Goal: Task Accomplishment & Management: Use online tool/utility

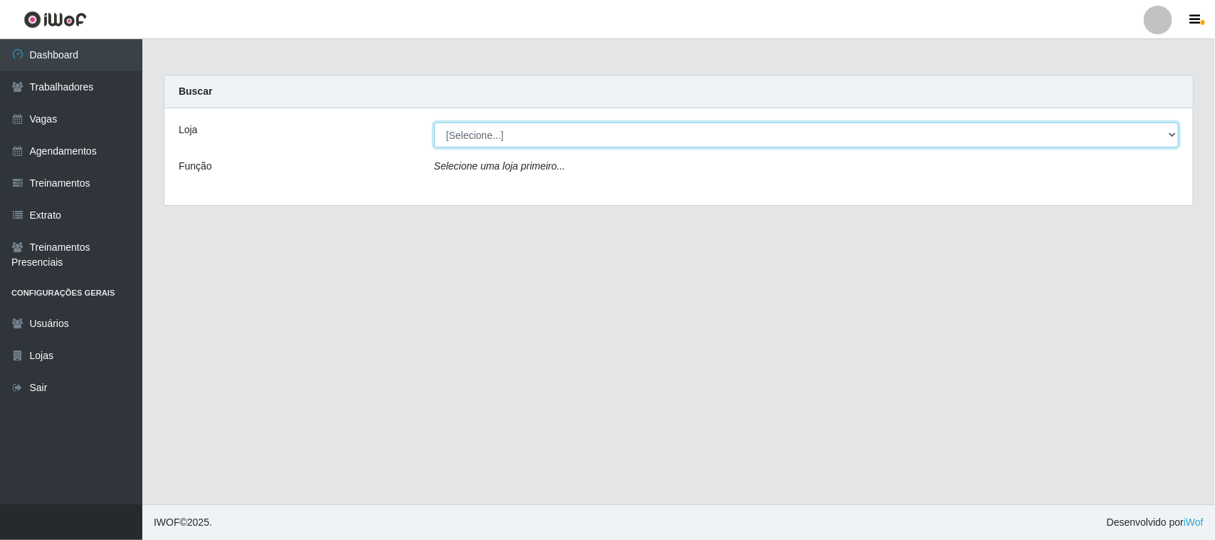
click at [505, 137] on select "[Selecione...] Nordestão - [GEOGRAPHIC_DATA]" at bounding box center [806, 134] width 745 height 25
select select "420"
click at [434, 122] on select "[Selecione...] Nordestão - [GEOGRAPHIC_DATA]" at bounding box center [806, 134] width 745 height 25
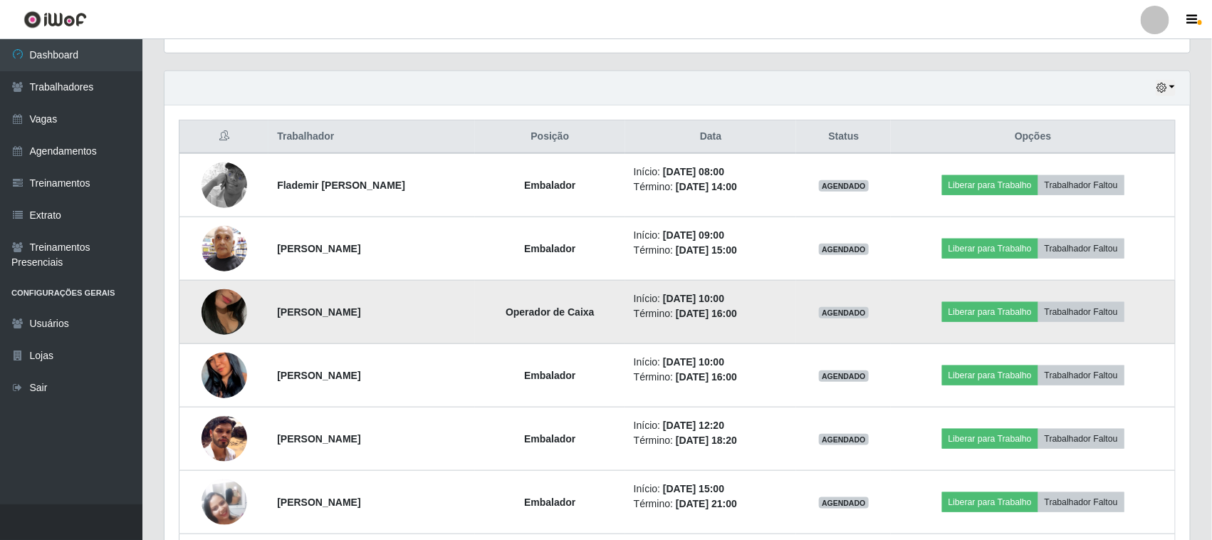
scroll to position [559, 0]
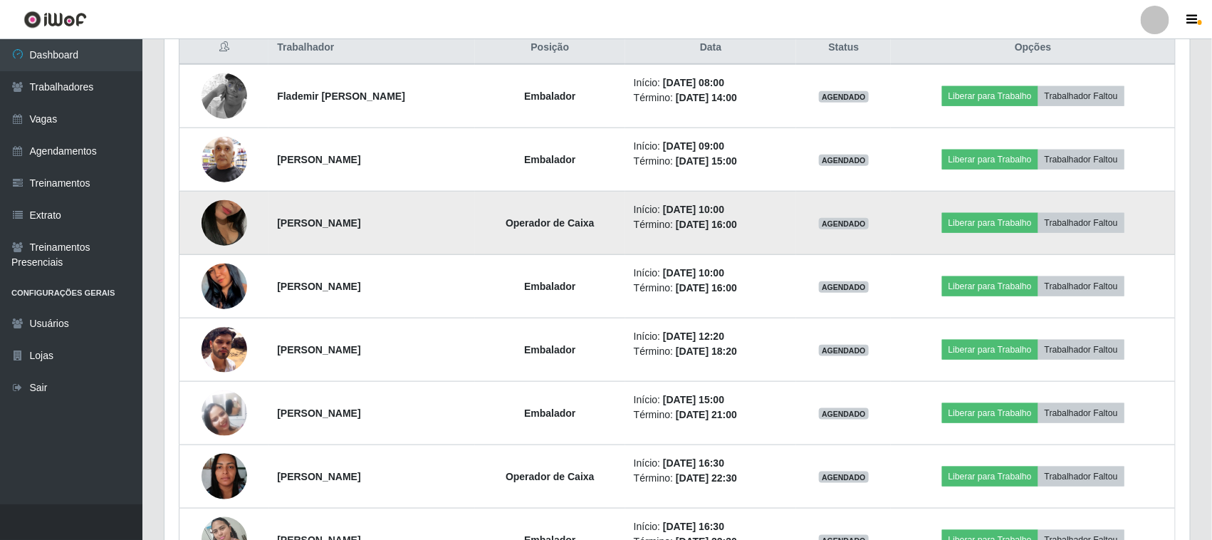
click at [206, 229] on img at bounding box center [224, 222] width 46 height 81
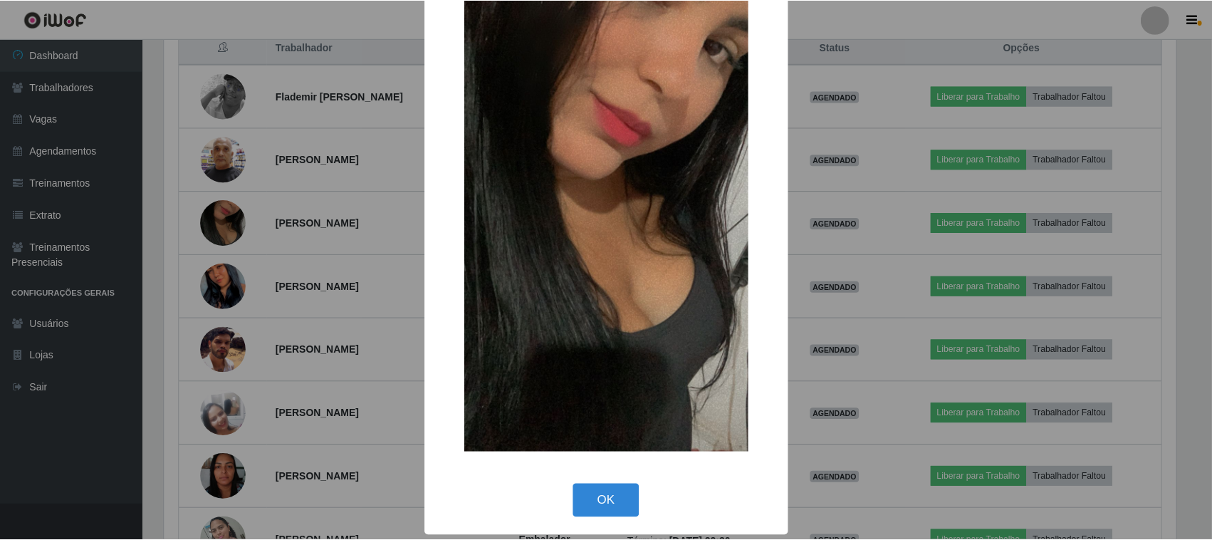
scroll to position [90, 0]
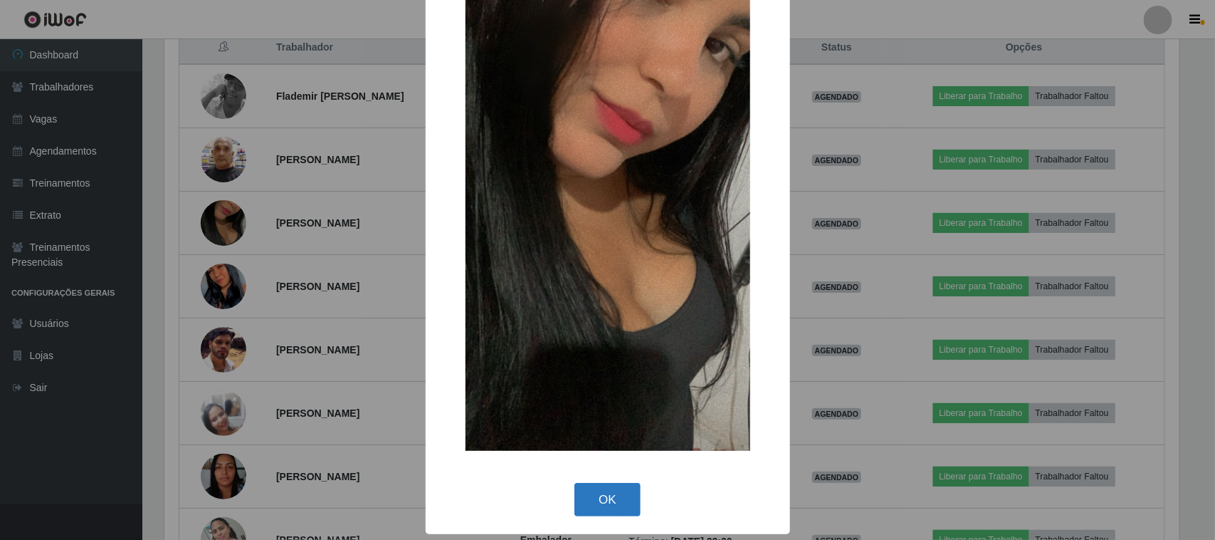
click at [617, 496] on button "OK" at bounding box center [607, 499] width 66 height 33
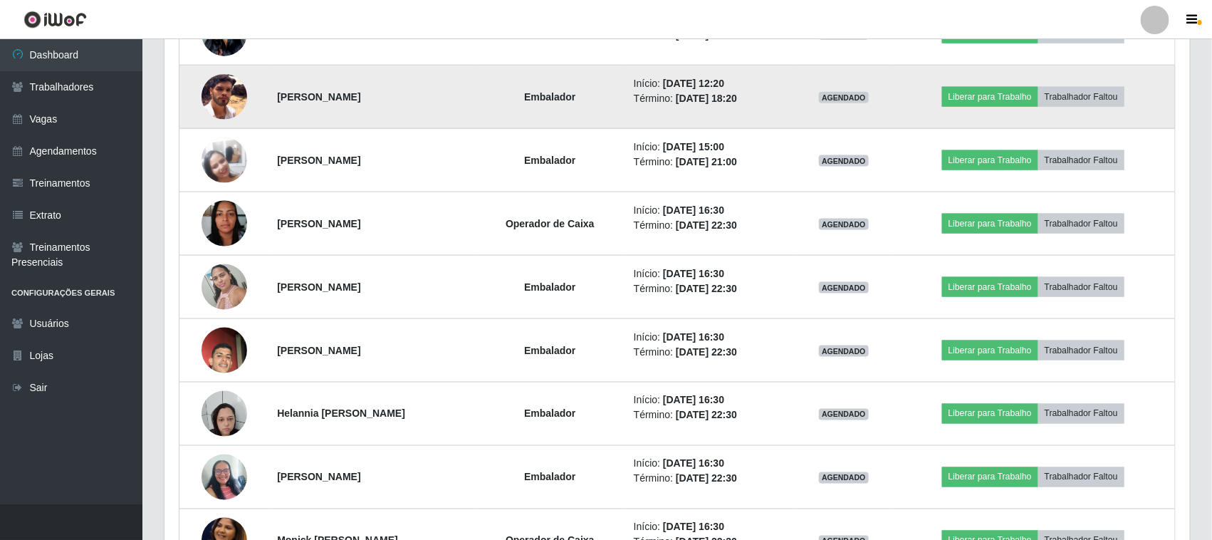
scroll to position [826, 0]
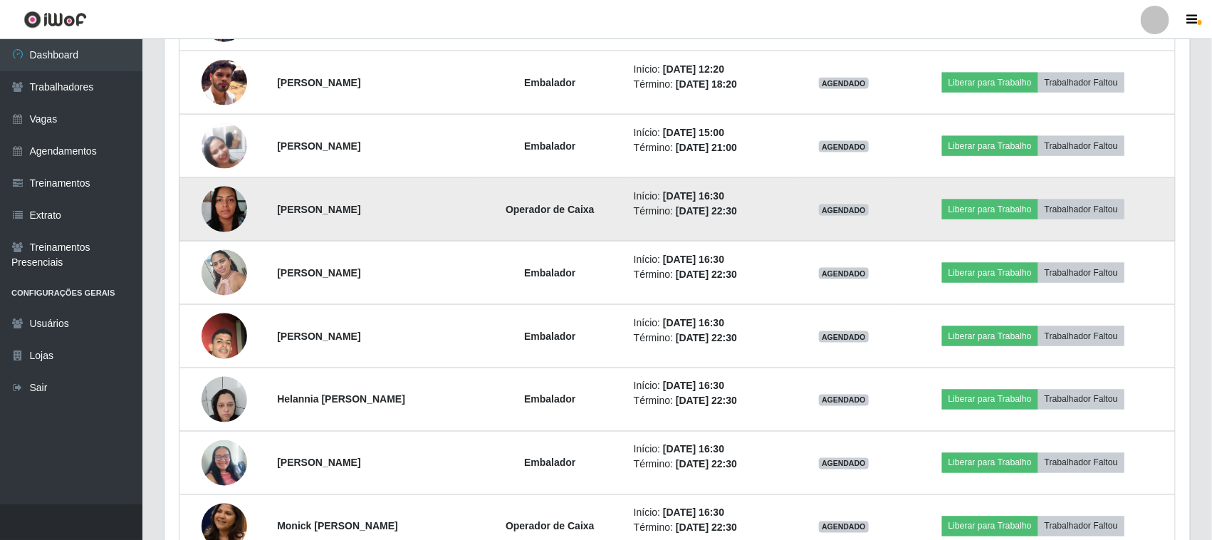
click at [219, 211] on img at bounding box center [224, 209] width 46 height 61
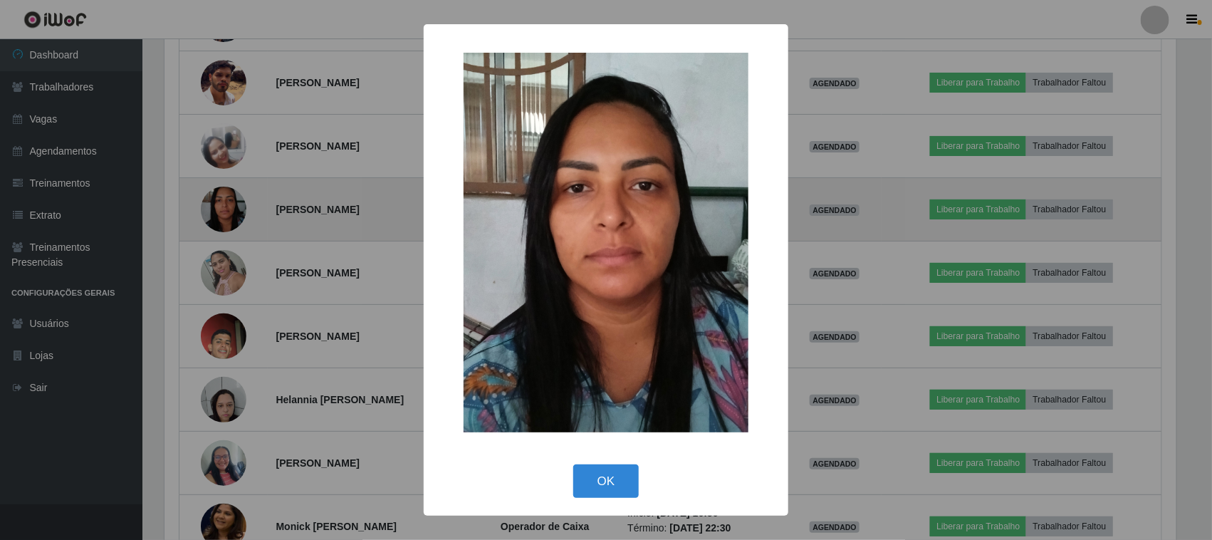
scroll to position [296, 1015]
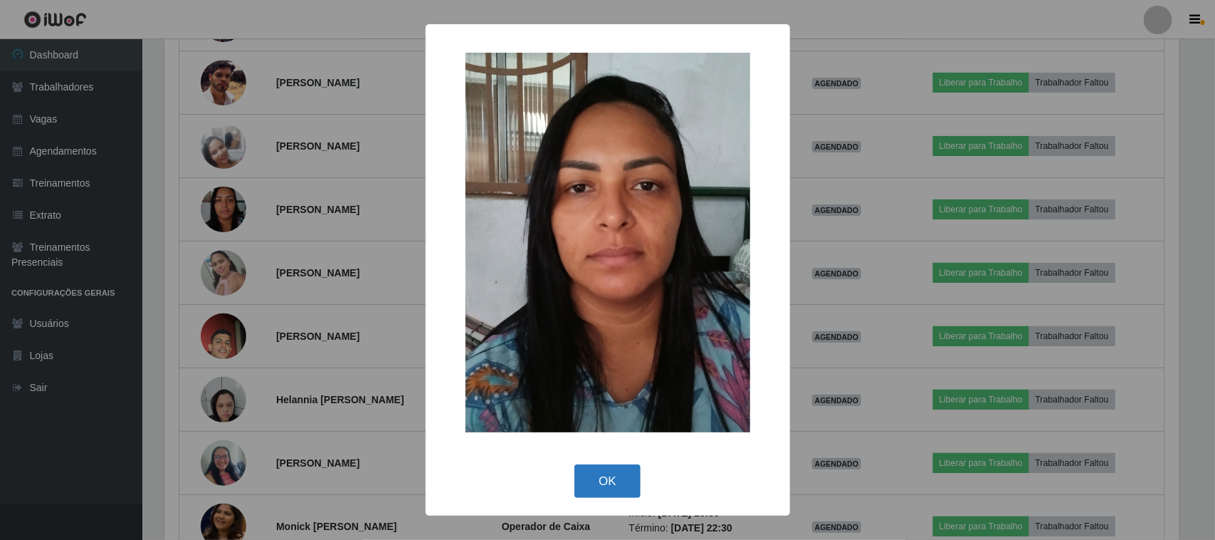
click at [614, 482] on button "OK" at bounding box center [607, 480] width 66 height 33
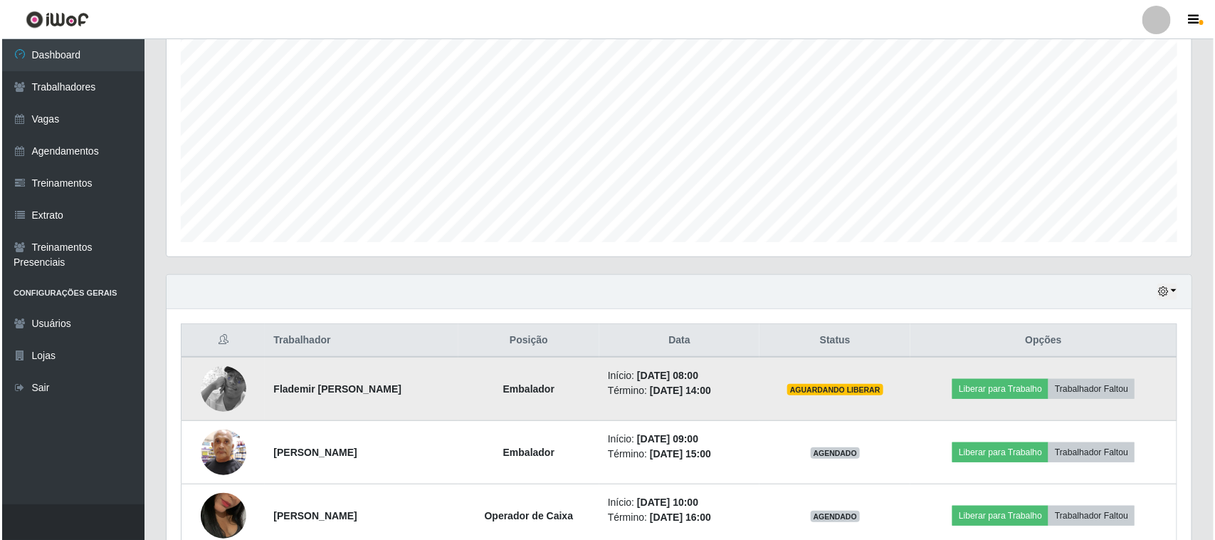
scroll to position [356, 0]
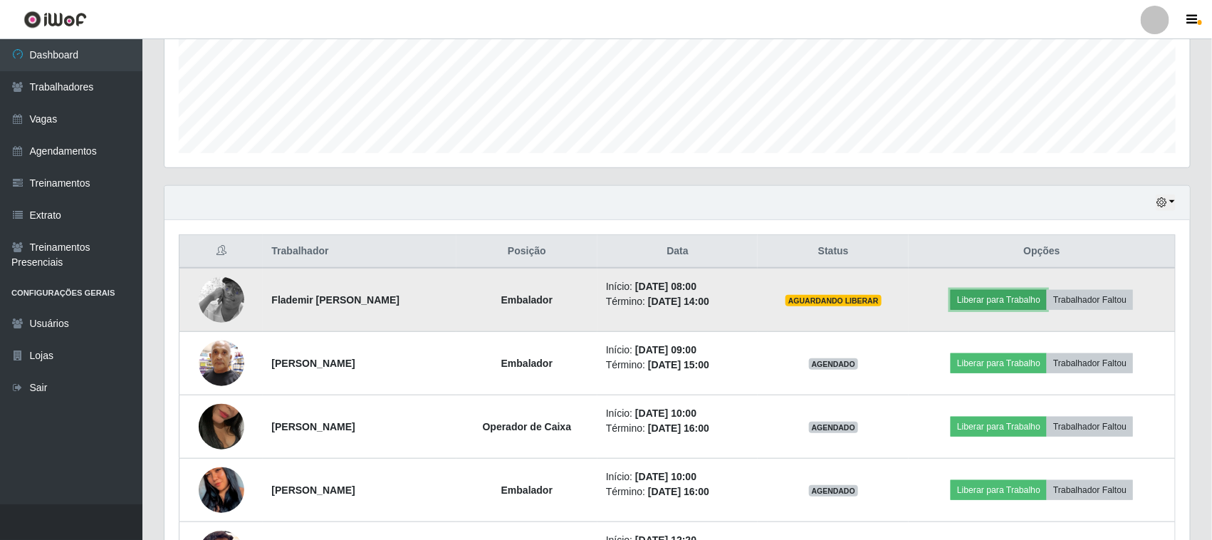
click at [994, 297] on button "Liberar para Trabalho" at bounding box center [998, 300] width 96 height 20
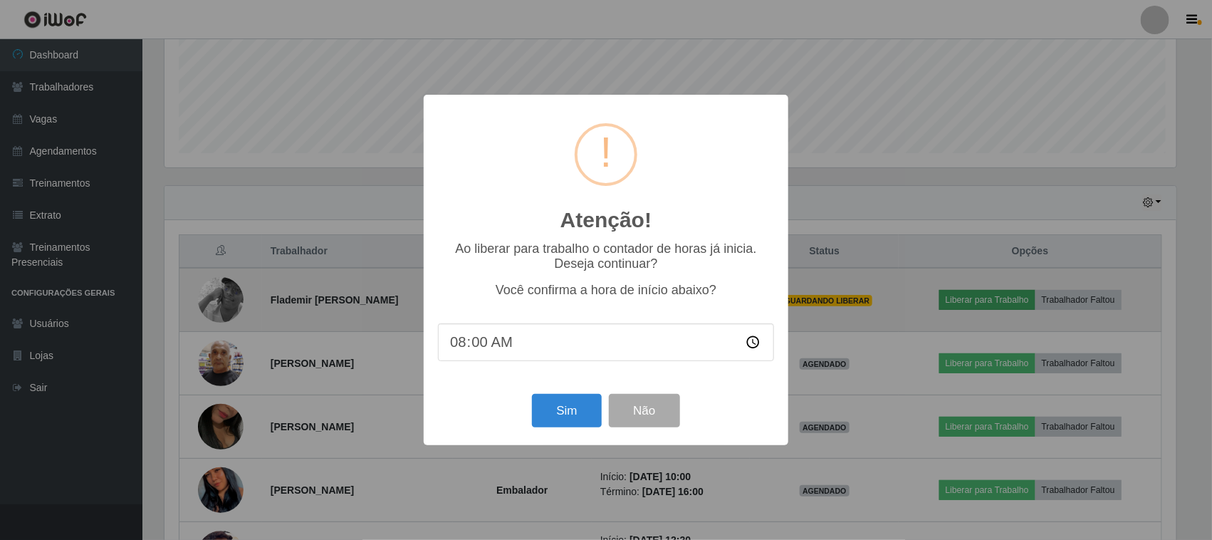
scroll to position [296, 1015]
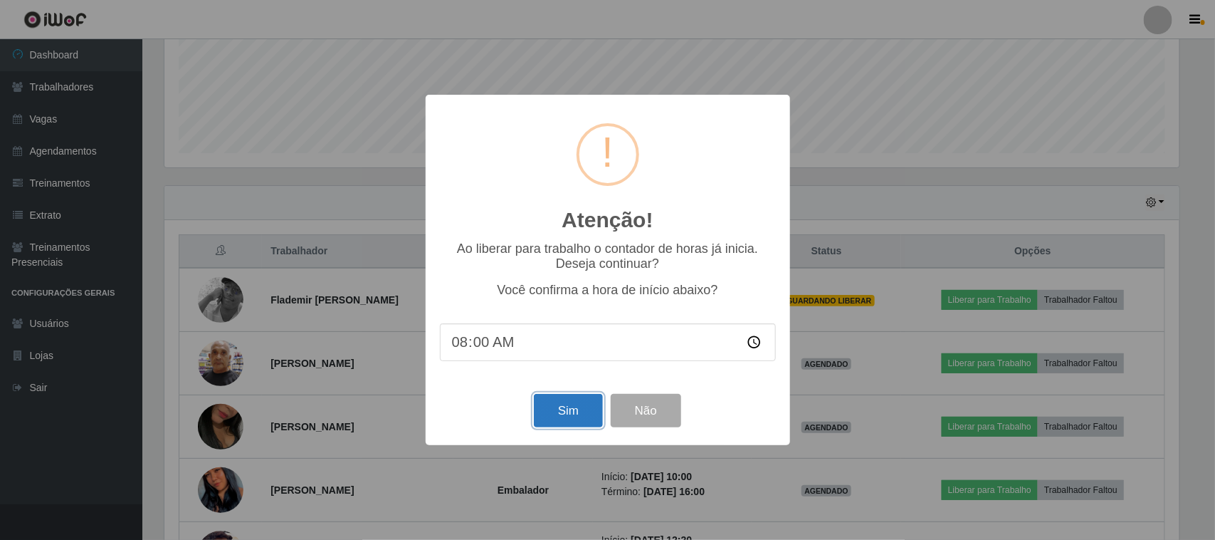
click at [577, 420] on button "Sim" at bounding box center [568, 410] width 69 height 33
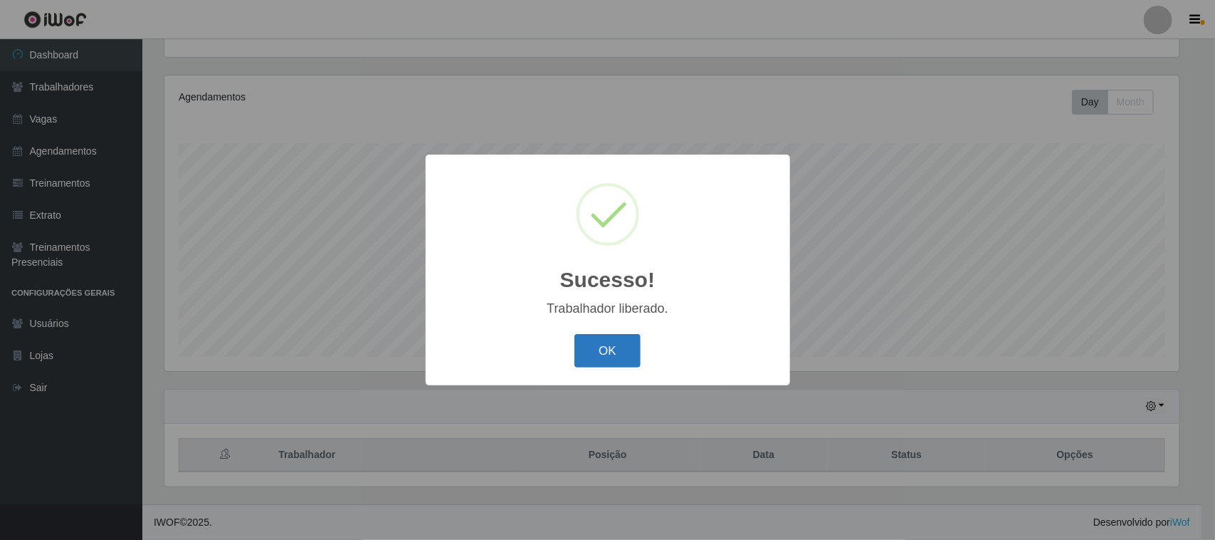
click at [604, 354] on button "OK" at bounding box center [607, 350] width 66 height 33
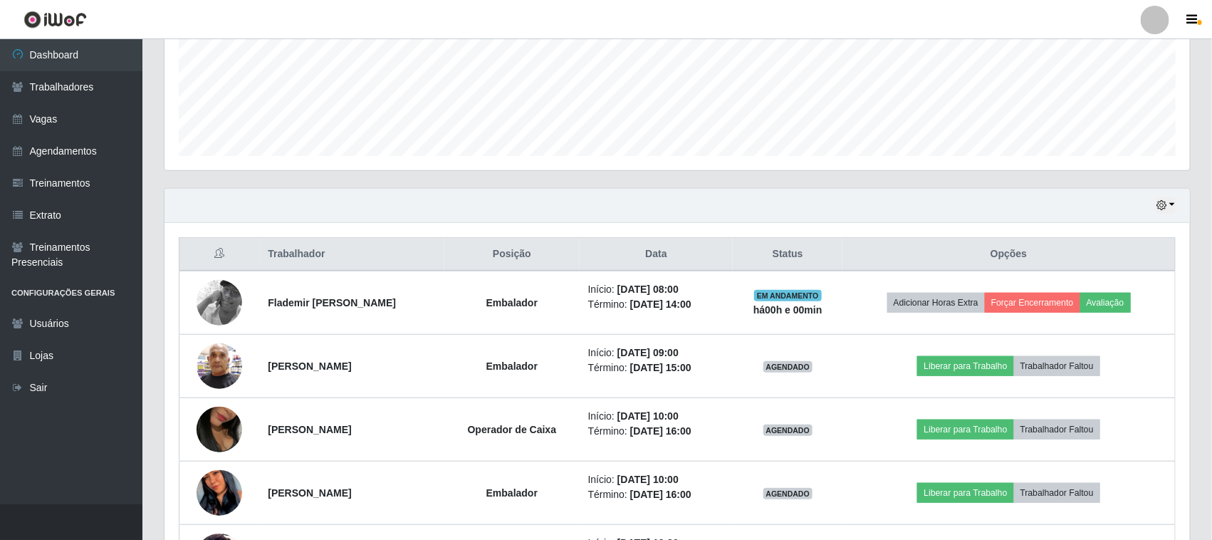
scroll to position [421, 0]
